Goal: Navigation & Orientation: Go to known website

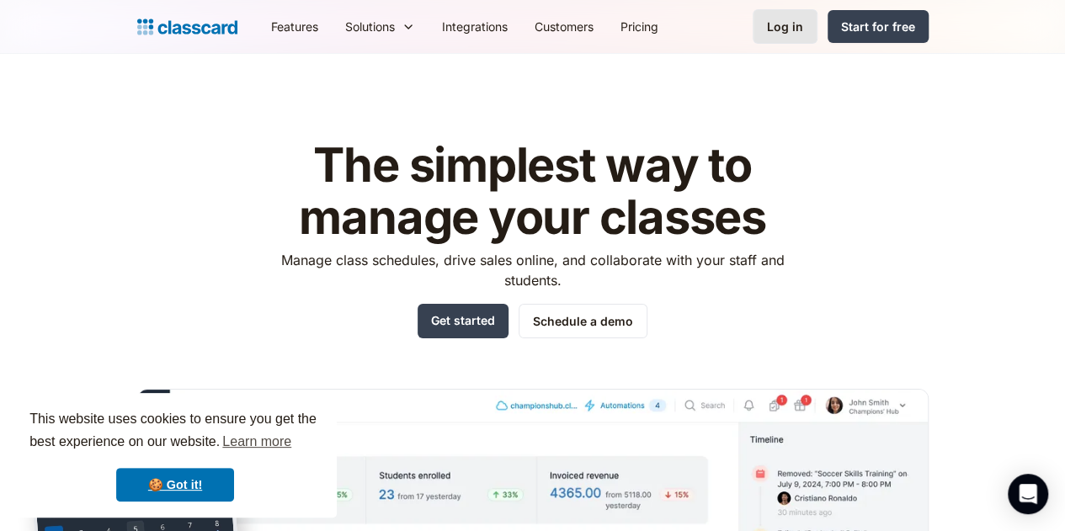
click at [803, 25] on div "Log in" at bounding box center [785, 27] width 36 height 18
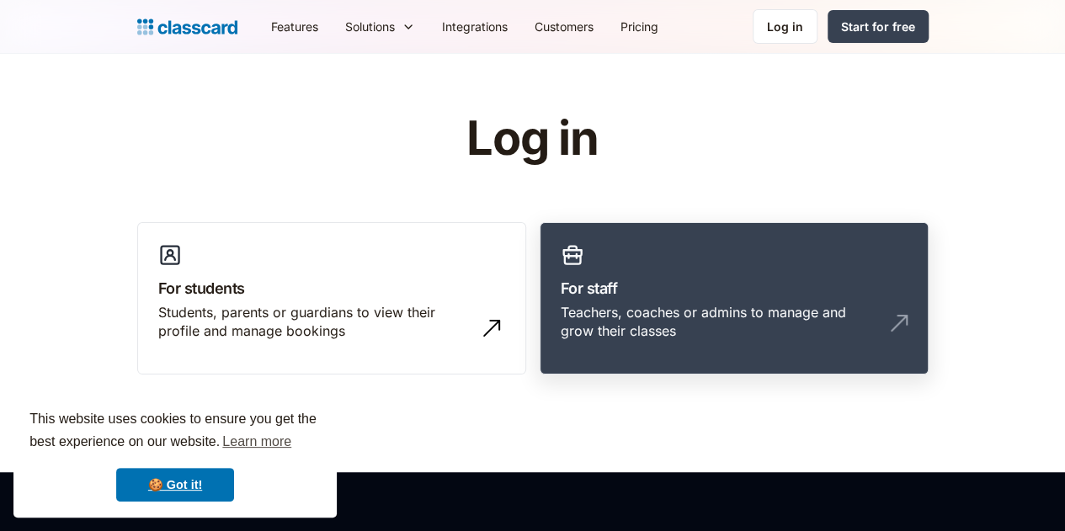
click at [644, 311] on div "Teachers, coaches or admins to manage and grow their classes" at bounding box center [717, 322] width 313 height 38
